Goal: Navigation & Orientation: Find specific page/section

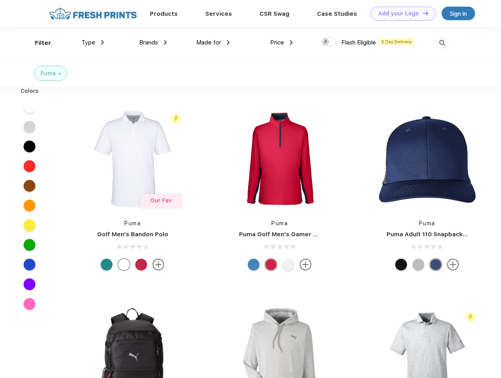
click at [401, 13] on link "Add your Logo Design Tool" at bounding box center [403, 14] width 65 height 14
click at [0, 0] on div "Design Tool" at bounding box center [0, 0] width 0 height 0
click at [422, 13] on link "Add your Logo Design Tool" at bounding box center [403, 14] width 65 height 14
click at [38, 43] on div "Filter" at bounding box center [43, 43] width 16 height 9
click at [93, 42] on span "Type" at bounding box center [88, 42] width 14 height 7
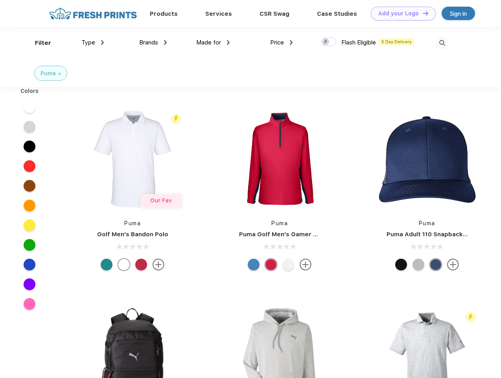
click at [153, 42] on span "Brands" at bounding box center [148, 42] width 19 height 7
click at [213, 42] on span "Made for" at bounding box center [208, 42] width 25 height 7
click at [282, 42] on span "Price" at bounding box center [277, 42] width 14 height 7
click at [329, 42] on div at bounding box center [328, 41] width 15 height 9
click at [326, 42] on input "checkbox" at bounding box center [323, 39] width 5 height 5
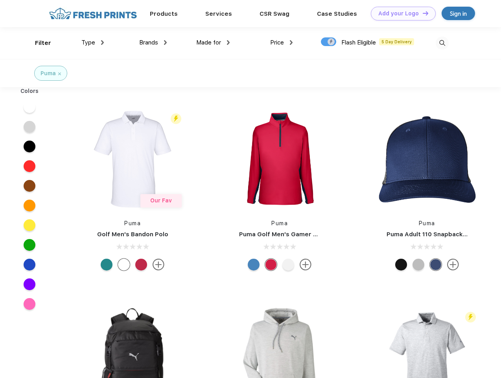
click at [442, 43] on img at bounding box center [442, 43] width 13 height 13
